Goal: Book appointment/travel/reservation

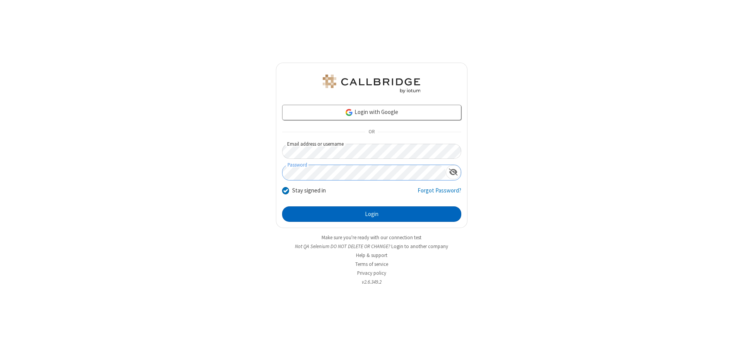
click at [371, 214] on button "Login" at bounding box center [371, 214] width 179 height 15
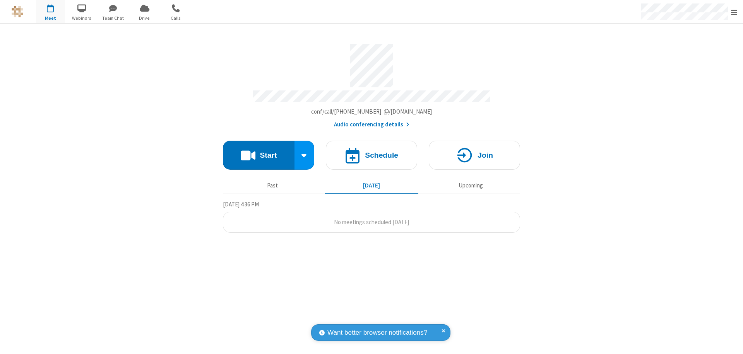
click at [734, 12] on span "Open menu" at bounding box center [734, 13] width 6 height 8
click at [50, 12] on span "button" at bounding box center [50, 8] width 29 height 13
click at [371, 152] on h4 "Schedule" at bounding box center [381, 155] width 33 height 7
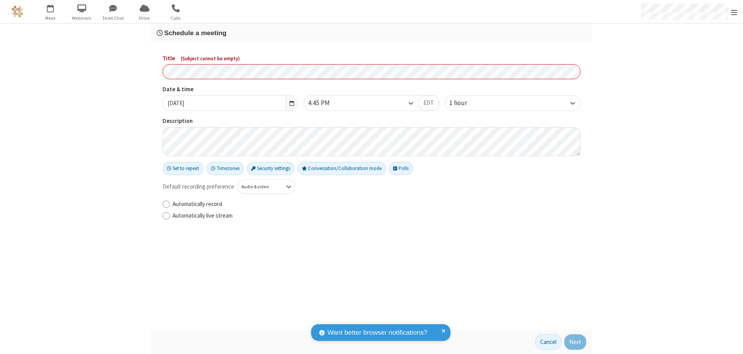
click at [371, 33] on h3 "Schedule a meeting" at bounding box center [371, 32] width 429 height 7
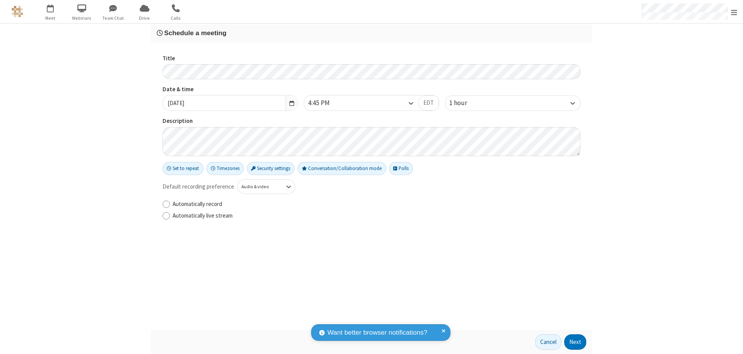
click at [575, 342] on button "Next" at bounding box center [575, 342] width 22 height 15
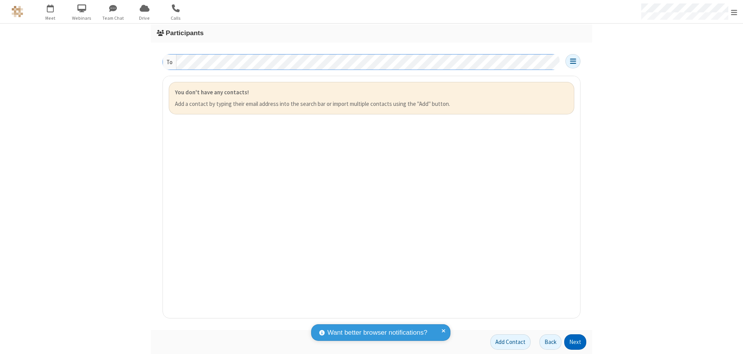
click at [575, 342] on button "Next" at bounding box center [575, 342] width 22 height 15
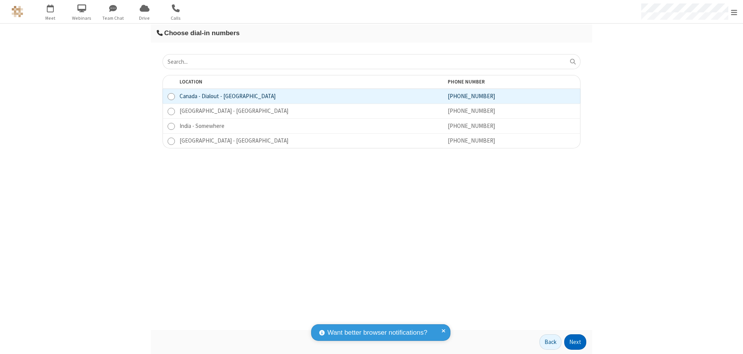
click at [575, 342] on button "Next" at bounding box center [575, 342] width 22 height 15
